Goal: Check status: Check status

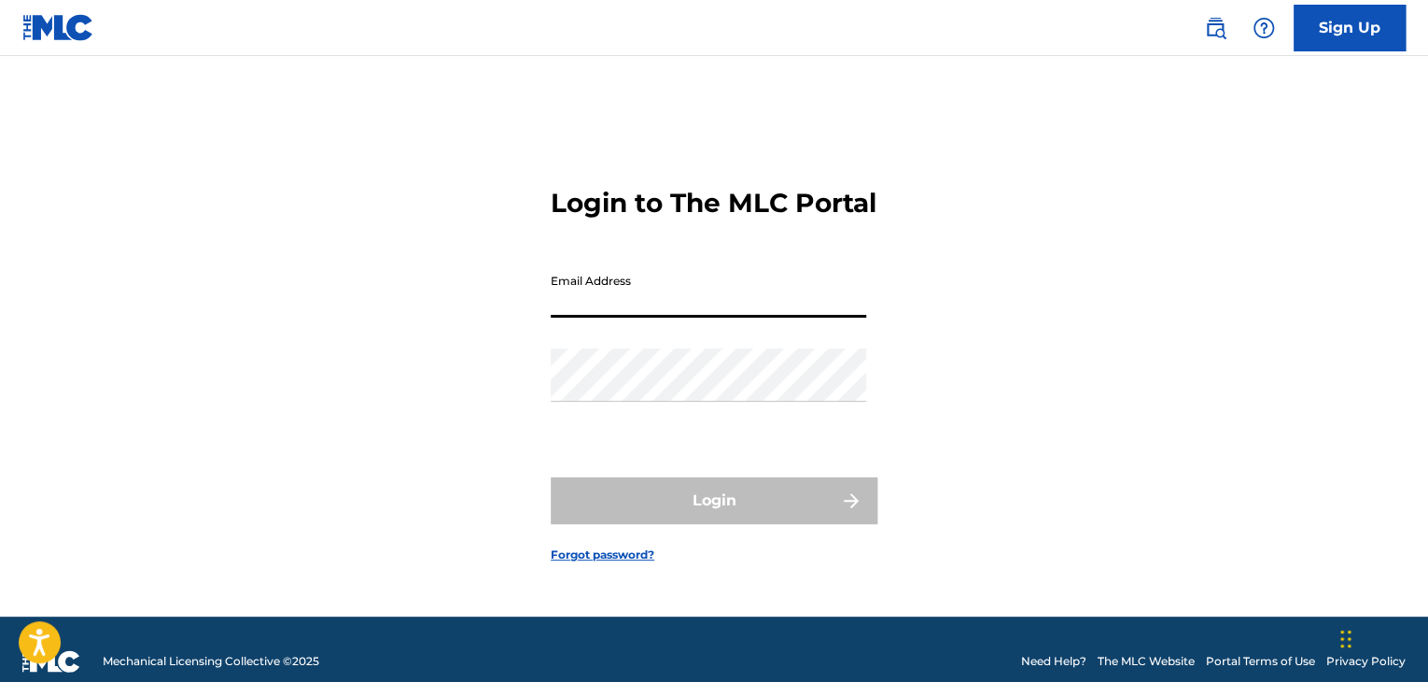
click at [586, 307] on input "Email Address" at bounding box center [709, 290] width 316 height 53
type input "[EMAIL_ADDRESS][DOMAIN_NAME]"
click at [598, 432] on div "Password" at bounding box center [709, 390] width 316 height 84
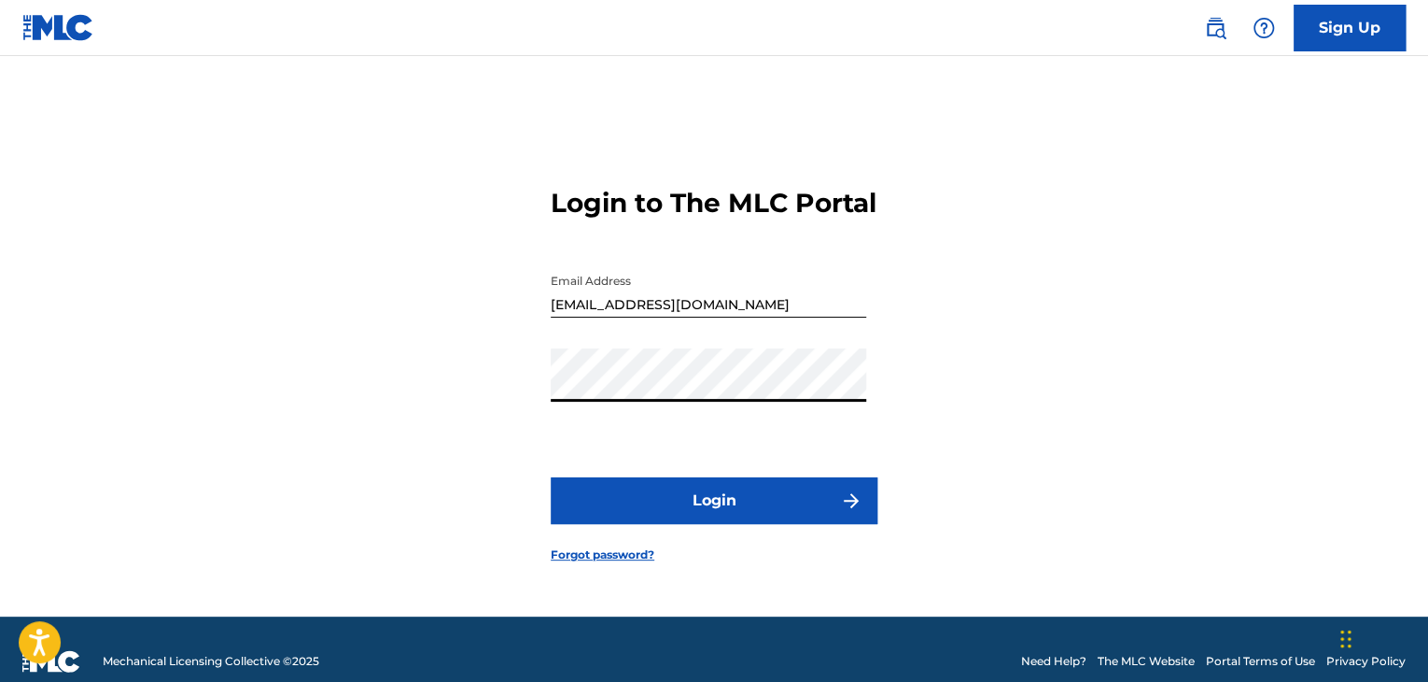
click at [807, 524] on button "Login" at bounding box center [714, 500] width 327 height 47
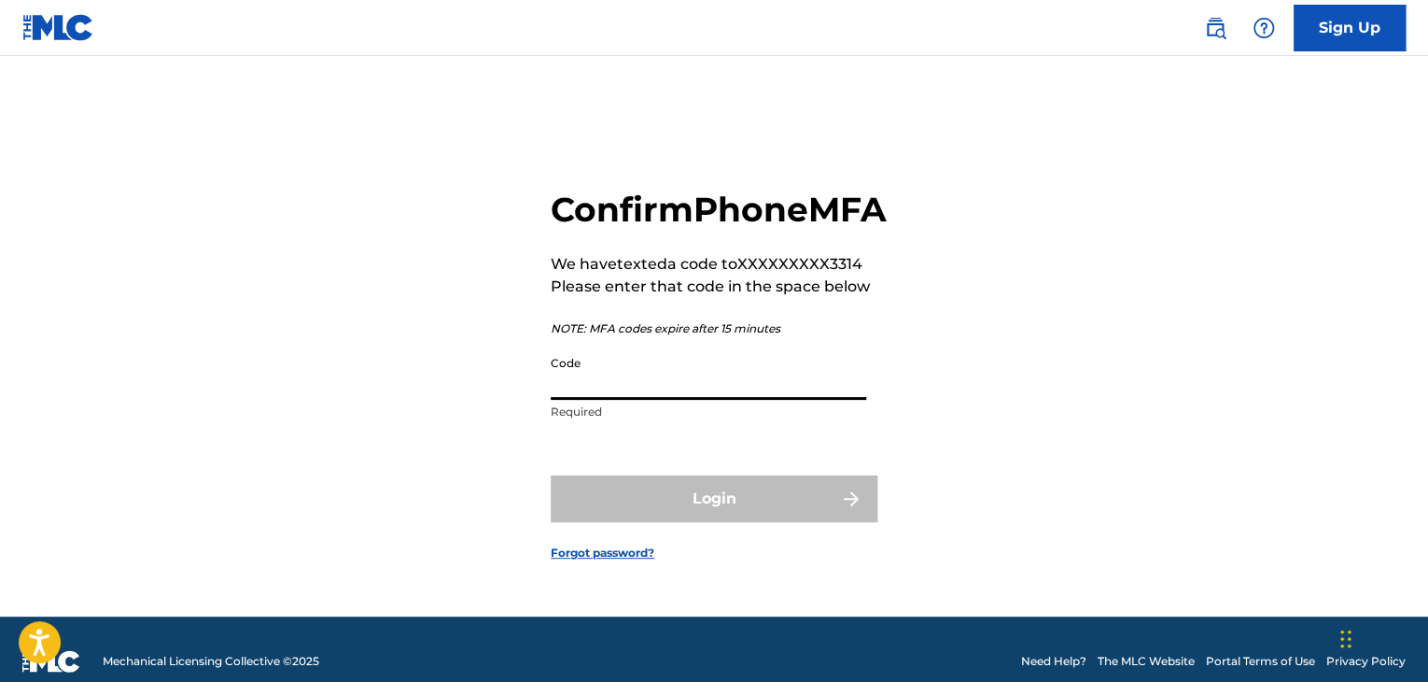
click at [682, 387] on input "Code" at bounding box center [709, 372] width 316 height 53
type input "5"
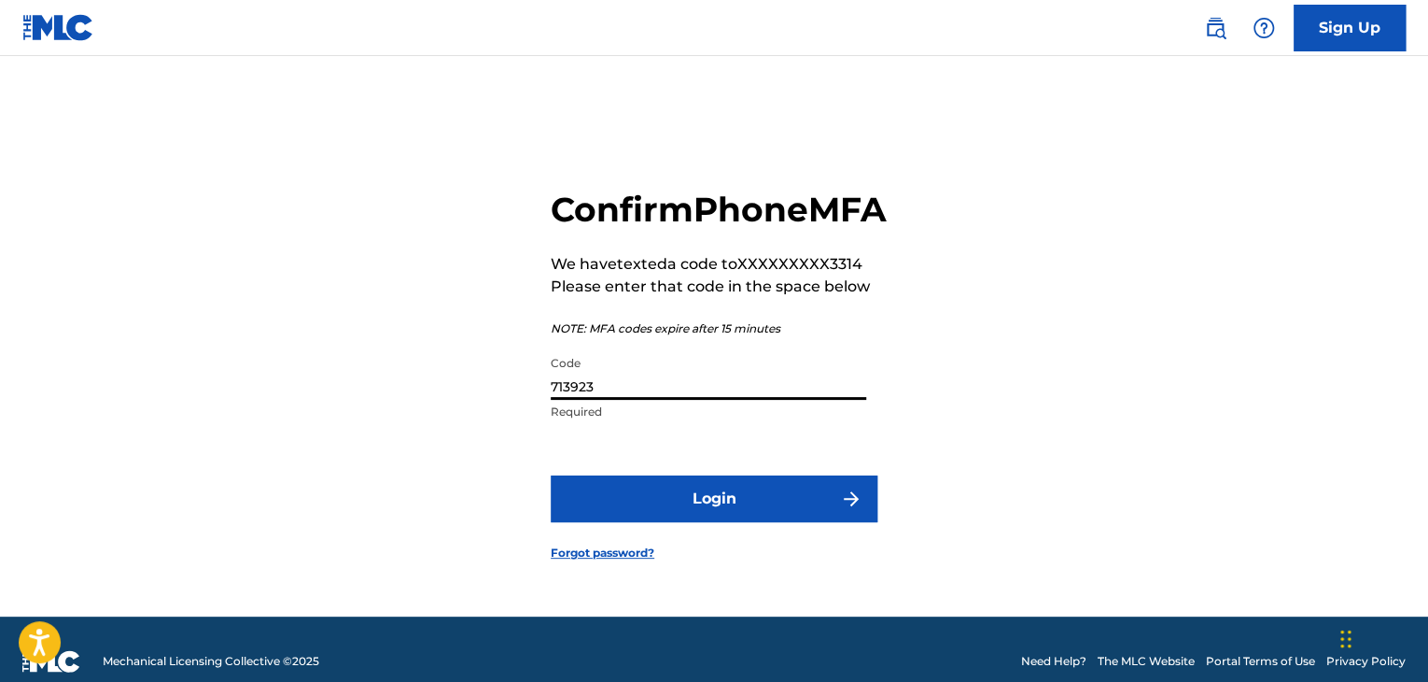
type input "713923"
click at [709, 511] on button "Login" at bounding box center [714, 498] width 327 height 47
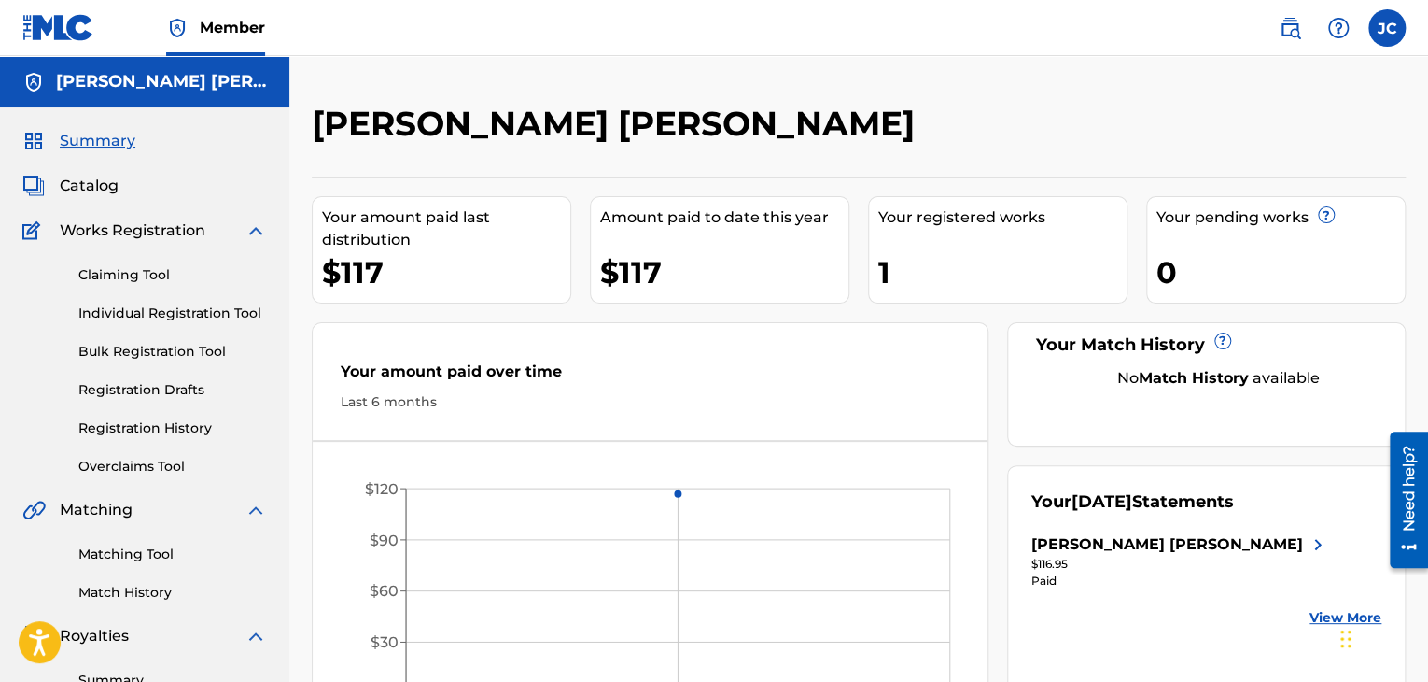
drag, startPoint x: 1184, startPoint y: 650, endPoint x: 35, endPoint y: 12, distance: 1313.5
click at [1184, 650] on div "Your [DATE] Statements [PERSON_NAME] [PERSON_NAME] $116.95 Paid View More" at bounding box center [1206, 602] width 399 height 275
